Goal: Information Seeking & Learning: Learn about a topic

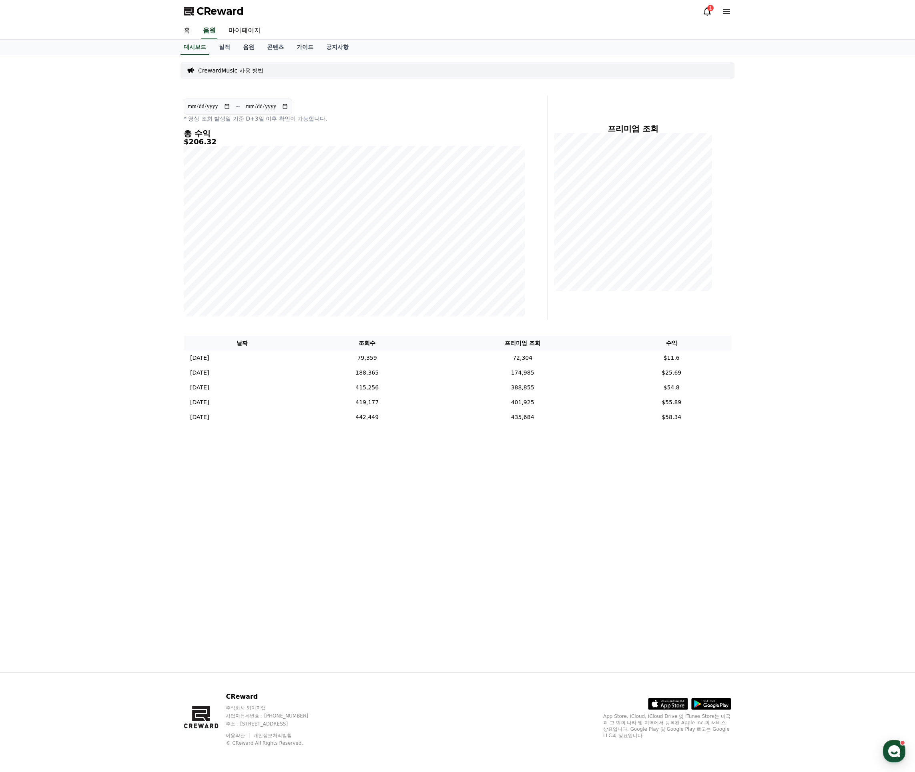
click at [245, 46] on link "음원" at bounding box center [249, 47] width 24 height 15
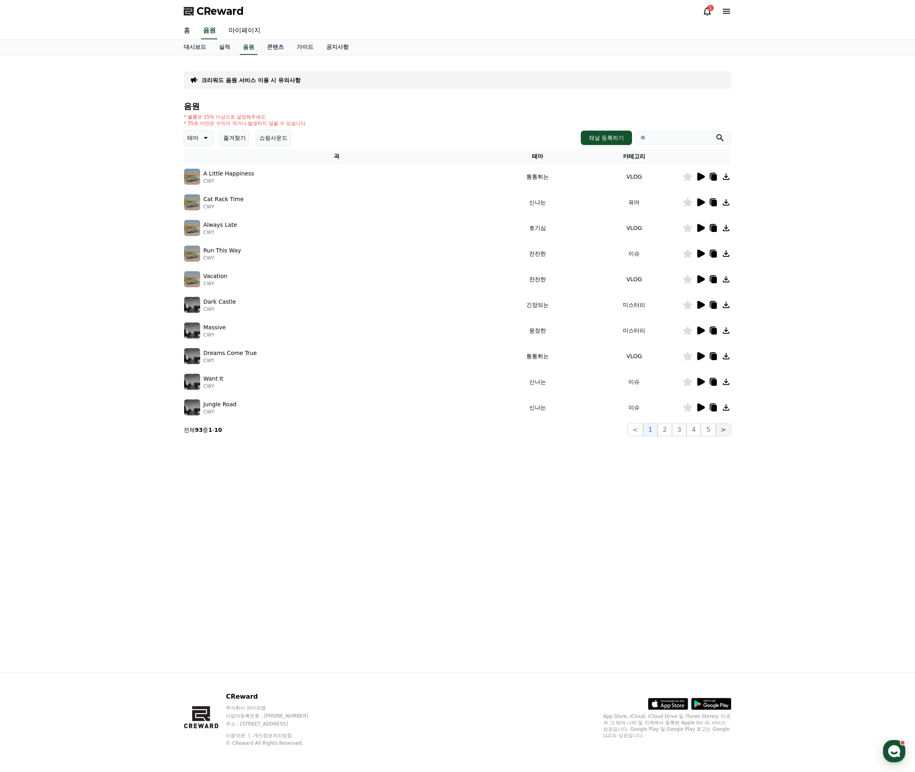
drag, startPoint x: 712, startPoint y: 429, endPoint x: 723, endPoint y: 429, distance: 10.4
click at [712, 429] on button "5" at bounding box center [708, 429] width 14 height 13
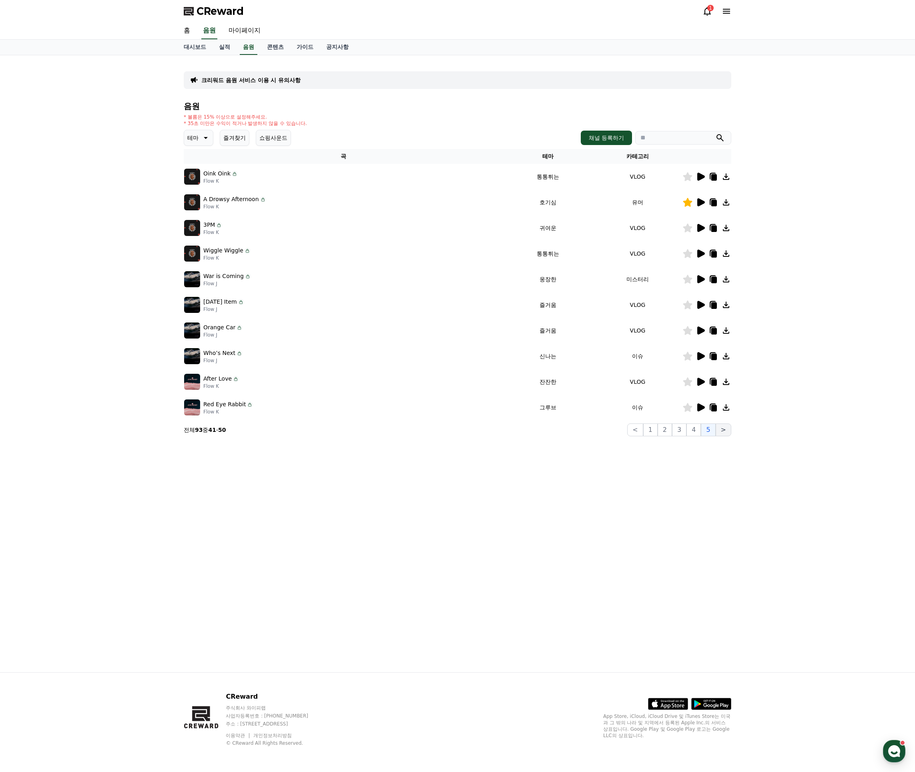
click at [723, 428] on button ">" at bounding box center [724, 429] width 16 height 13
click at [707, 431] on button "10" at bounding box center [706, 429] width 18 height 13
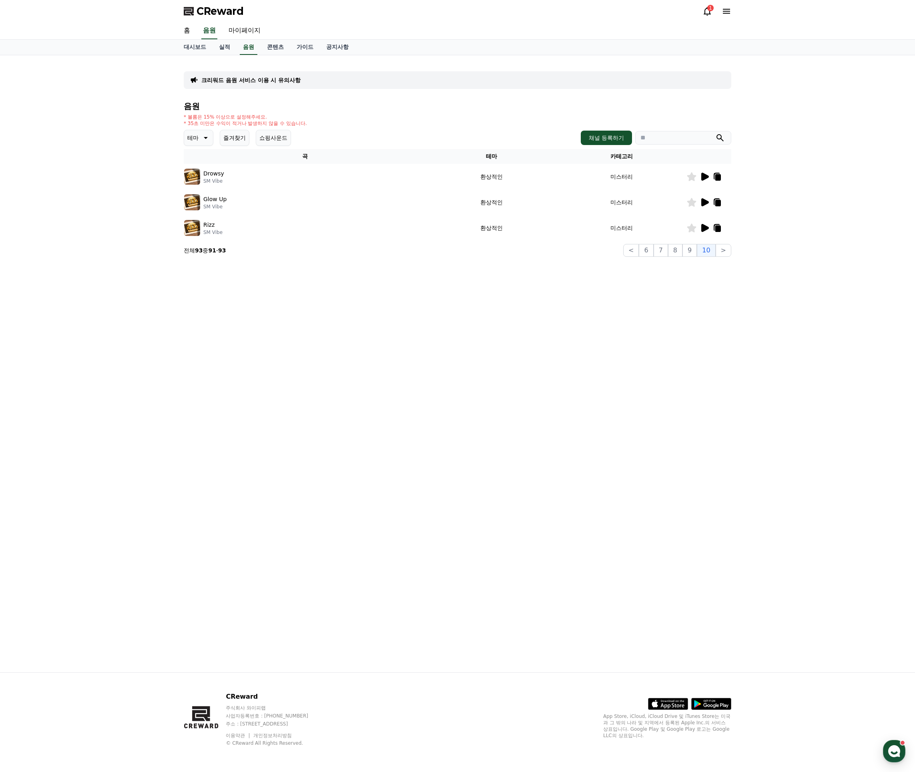
click at [695, 257] on div "크리워드 음원 서비스 이용 시 유의사항 음원 * 볼륨은 15% 이상으로 설정해주세요. * 35초 미만은 수익이 적거나 발생하지 않을 수 있습니…" at bounding box center [458, 158] width 554 height 201
click at [695, 253] on button "9" at bounding box center [690, 250] width 14 height 13
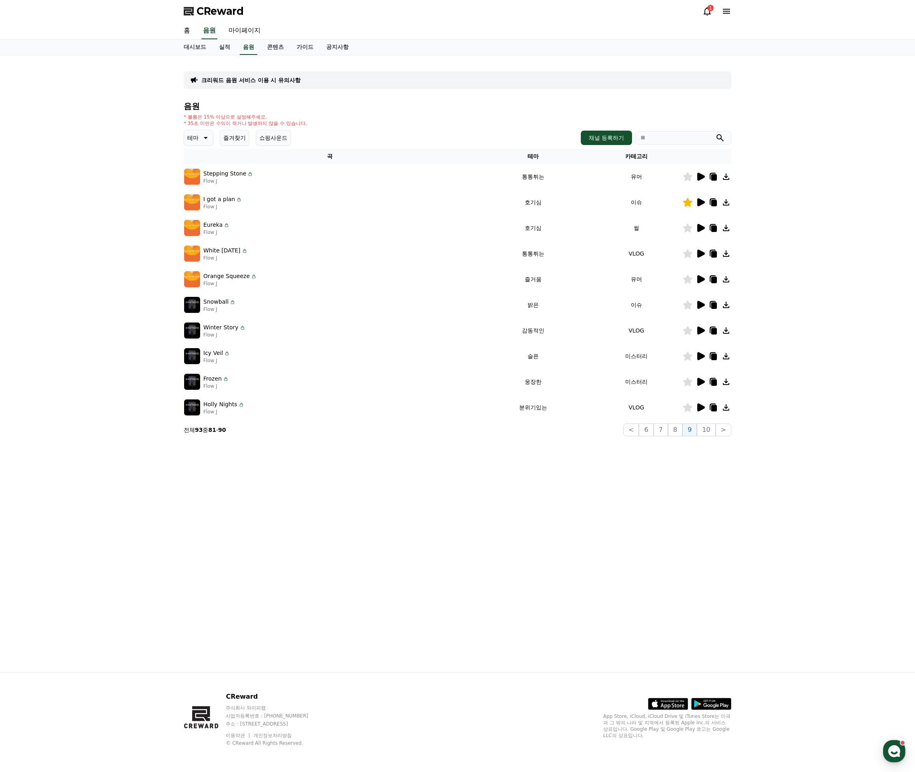
click at [226, 198] on p "I got a plan" at bounding box center [219, 199] width 32 height 8
click at [699, 200] on icon at bounding box center [701, 202] width 8 height 8
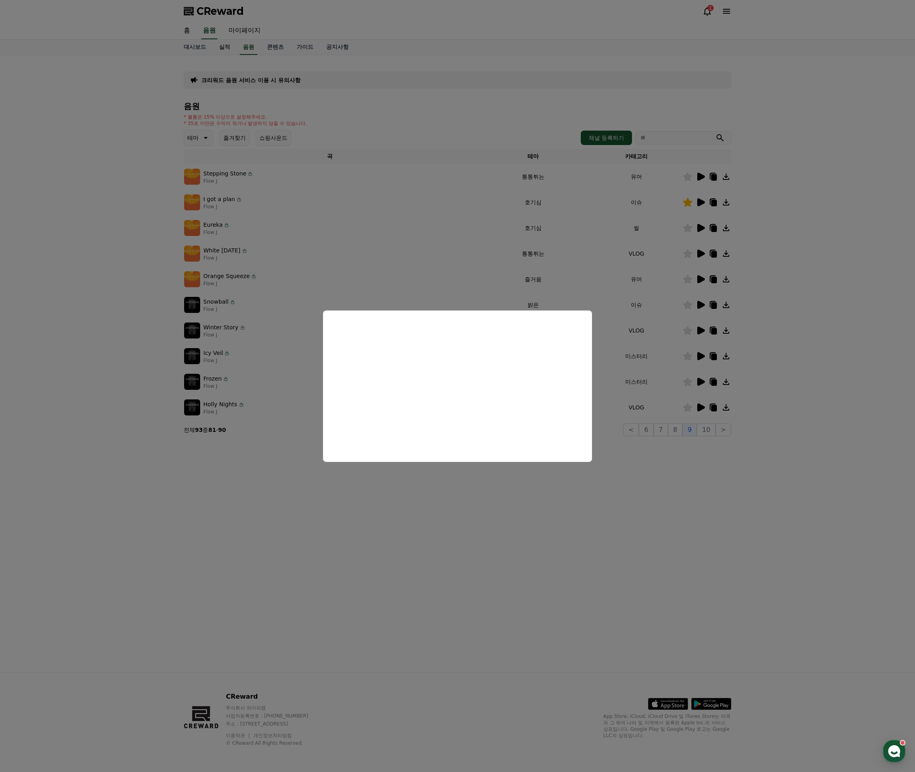
click at [751, 197] on button "close modal" at bounding box center [457, 386] width 915 height 772
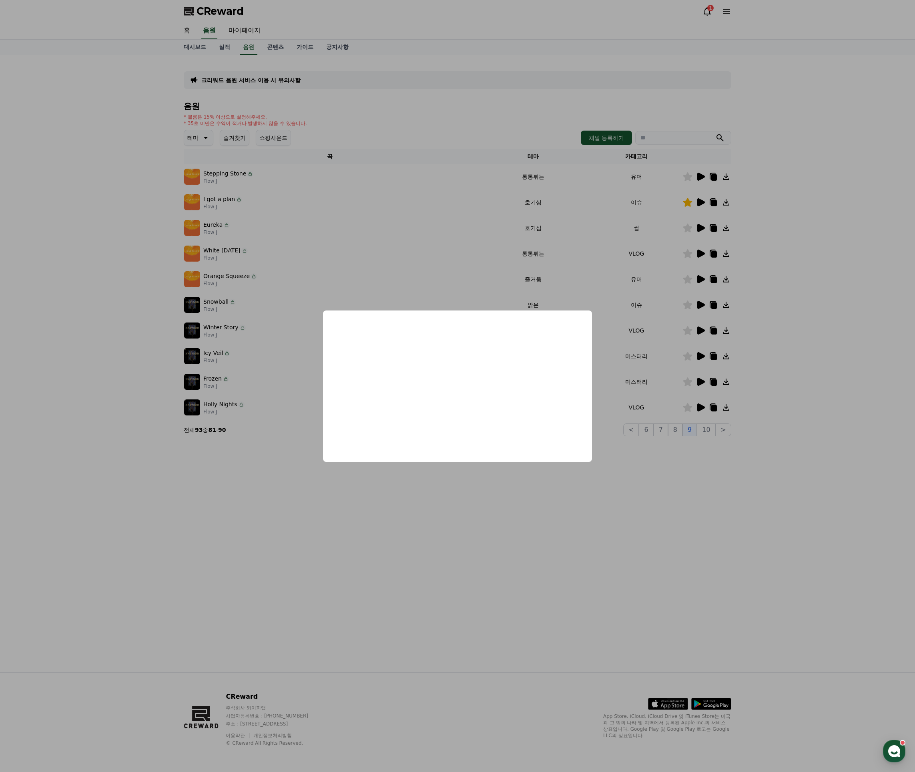
click at [711, 203] on icon at bounding box center [714, 202] width 10 height 10
